Goal: Find specific page/section: Find specific page/section

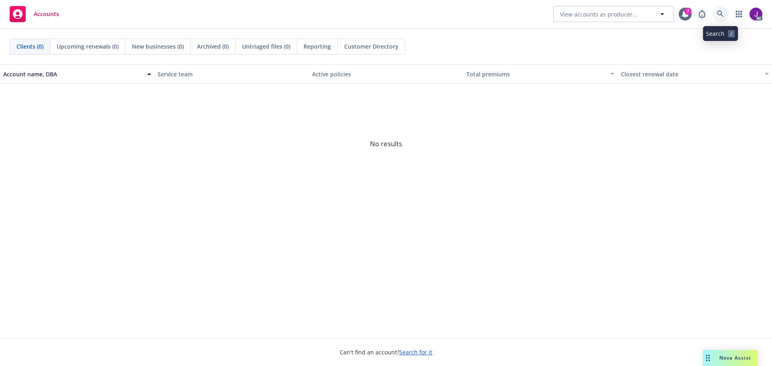
click at [722, 14] on icon at bounding box center [720, 13] width 7 height 7
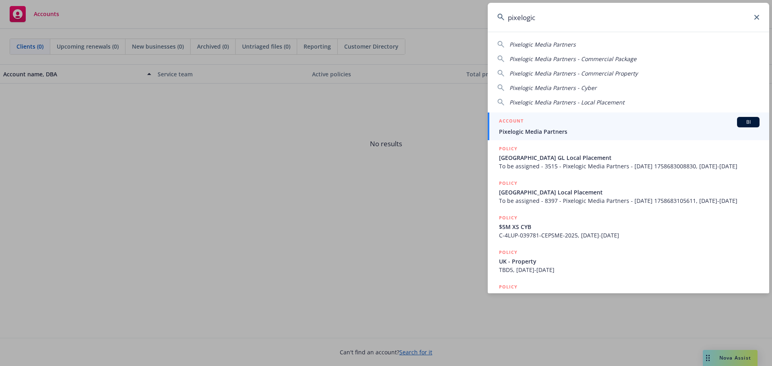
type input "pixelogic"
click at [668, 128] on span "Pixelogic Media Partners" at bounding box center [629, 131] width 261 height 8
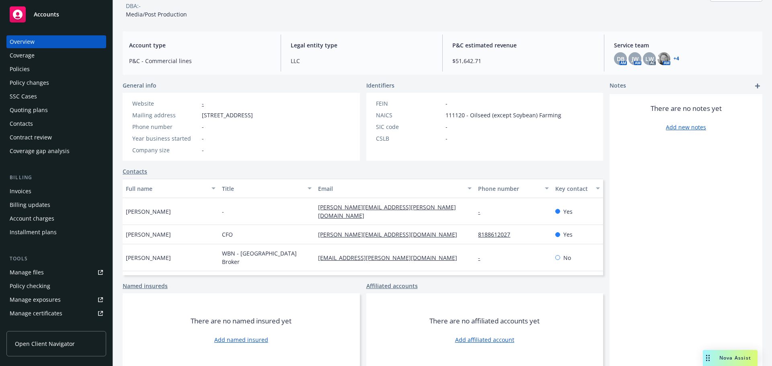
scroll to position [54, 0]
click at [24, 55] on div "Coverage" at bounding box center [22, 55] width 25 height 13
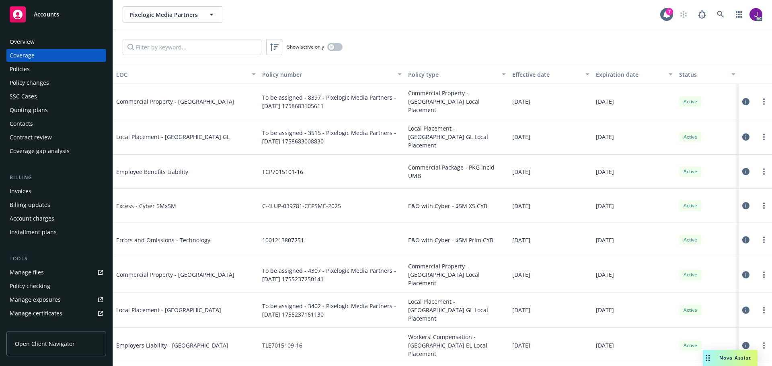
click at [29, 67] on div "Policies" at bounding box center [20, 69] width 20 height 13
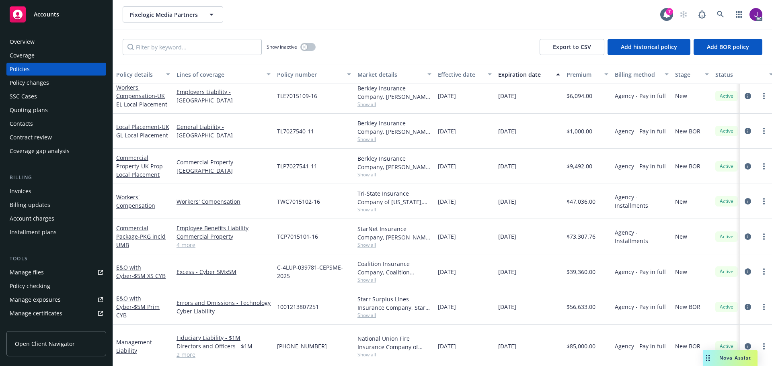
scroll to position [138, 0]
